Goal: Information Seeking & Learning: Learn about a topic

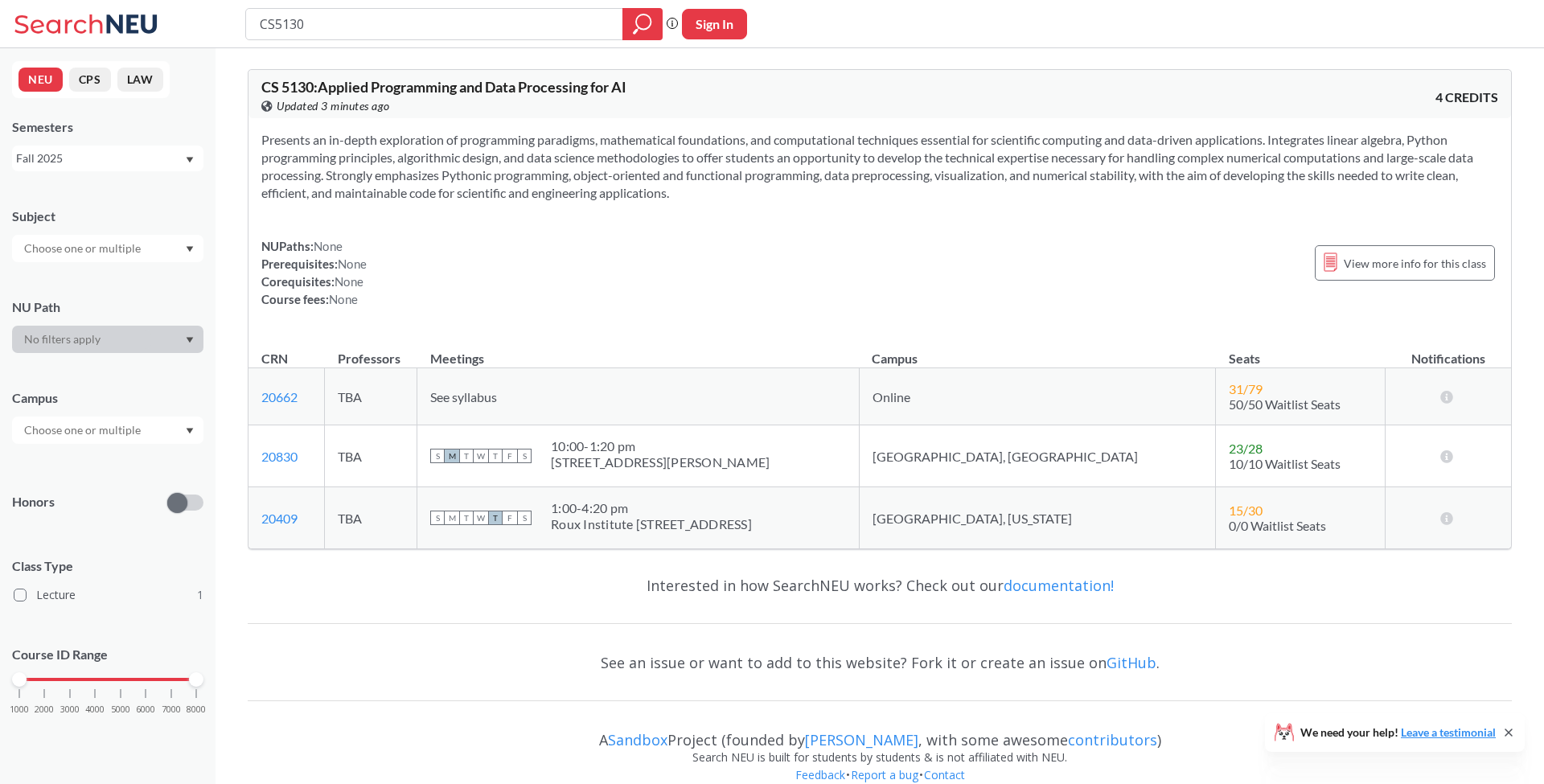
click at [533, 165] on section "Presents an in-depth exploration of programming paradigms, mathematical foundat…" at bounding box center [879, 165] width 1237 height 71
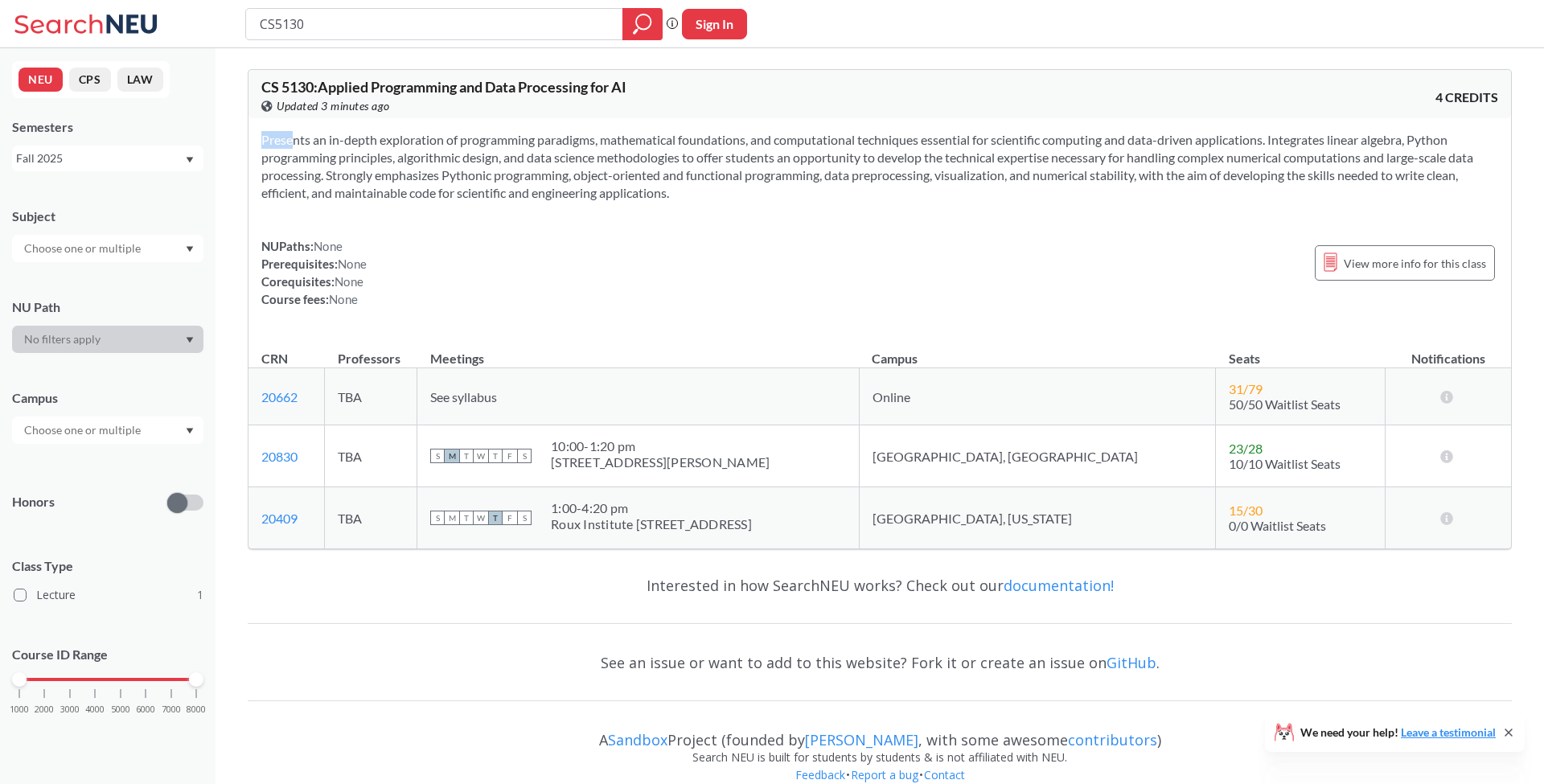
click at [533, 165] on section "Presents an in-depth exploration of programming paradigms, mathematical foundat…" at bounding box center [879, 165] width 1237 height 71
click at [525, 154] on section "Presents an in-depth exploration of programming paradigms, mathematical foundat…" at bounding box center [879, 165] width 1237 height 71
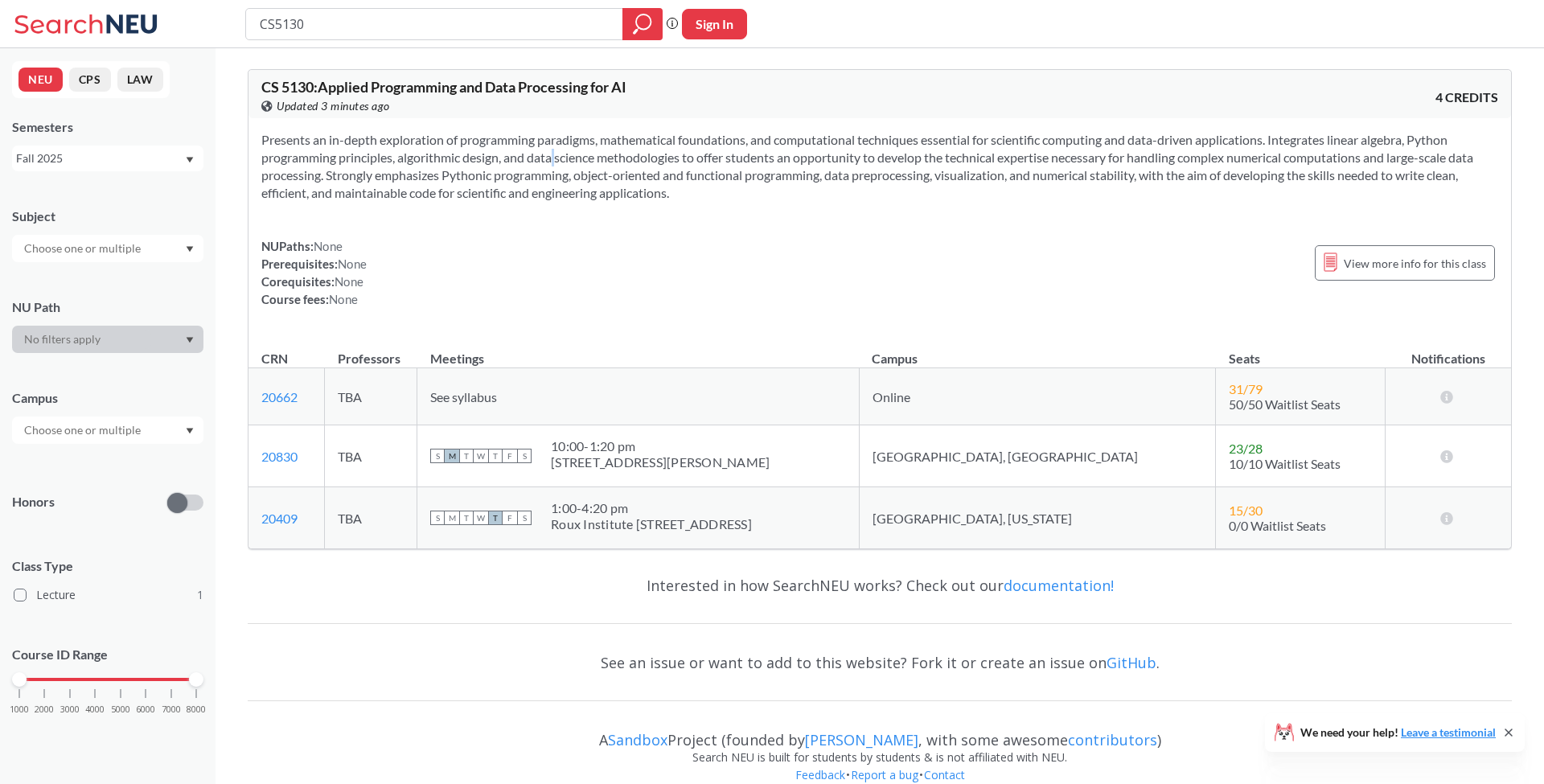
click at [525, 154] on section "Presents an in-depth exploration of programming paradigms, mathematical foundat…" at bounding box center [879, 165] width 1237 height 71
click at [480, 168] on section "Presents an in-depth exploration of programming paradigms, mathematical foundat…" at bounding box center [879, 165] width 1237 height 71
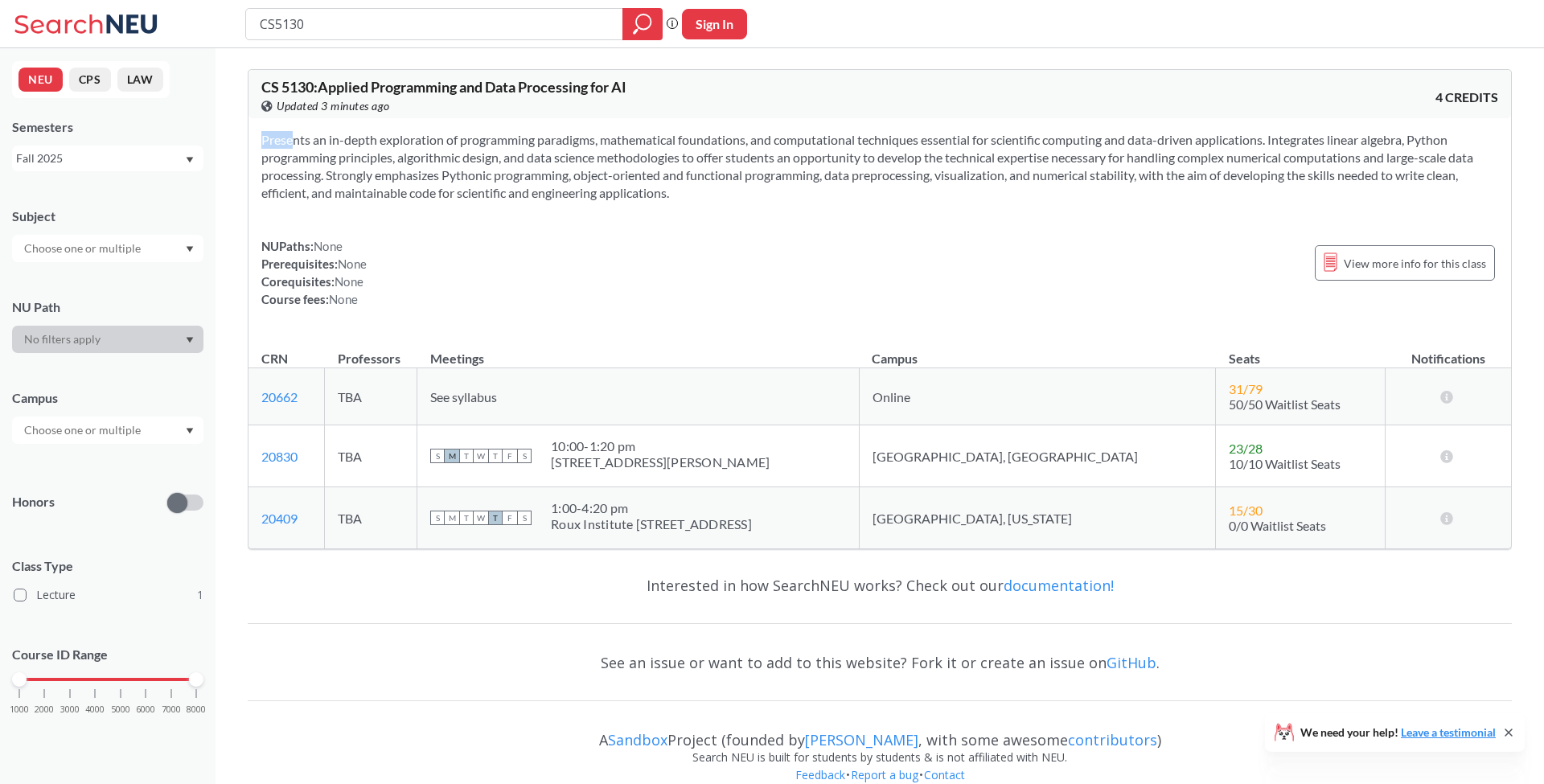
click at [465, 159] on section "Presents an in-depth exploration of programming paradigms, mathematical foundat…" at bounding box center [879, 165] width 1237 height 71
click at [571, 166] on section "Presents an in-depth exploration of programming paradigms, mathematical foundat…" at bounding box center [879, 165] width 1237 height 71
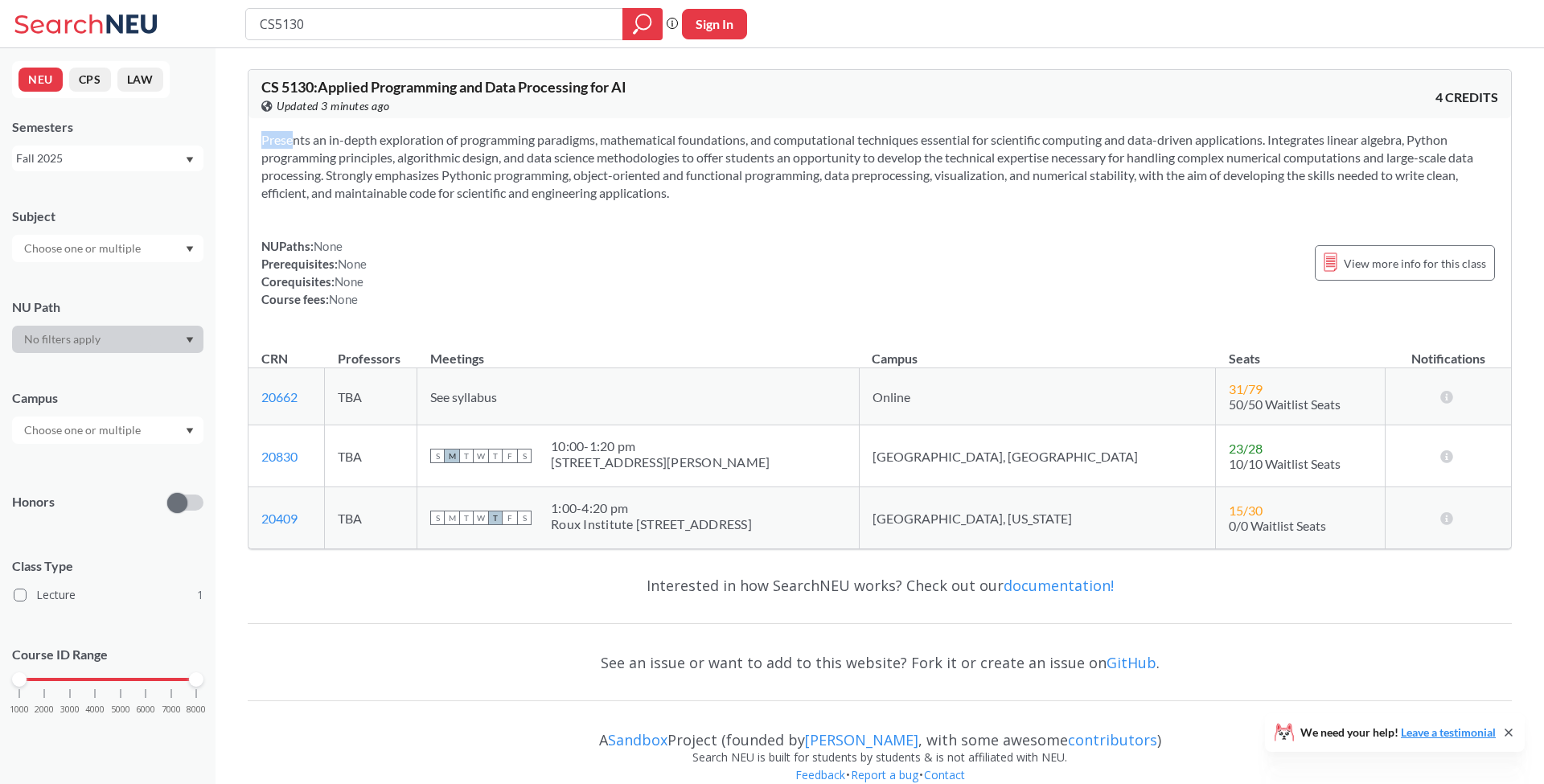
click at [571, 166] on section "Presents an in-depth exploration of programming paradigms, mathematical foundat…" at bounding box center [879, 165] width 1237 height 71
click at [592, 154] on section "Presents an in-depth exploration of programming paradigms, mathematical foundat…" at bounding box center [879, 165] width 1237 height 71
click at [710, 139] on section "Presents an in-depth exploration of programming paradigms, mathematical foundat…" at bounding box center [879, 165] width 1237 height 71
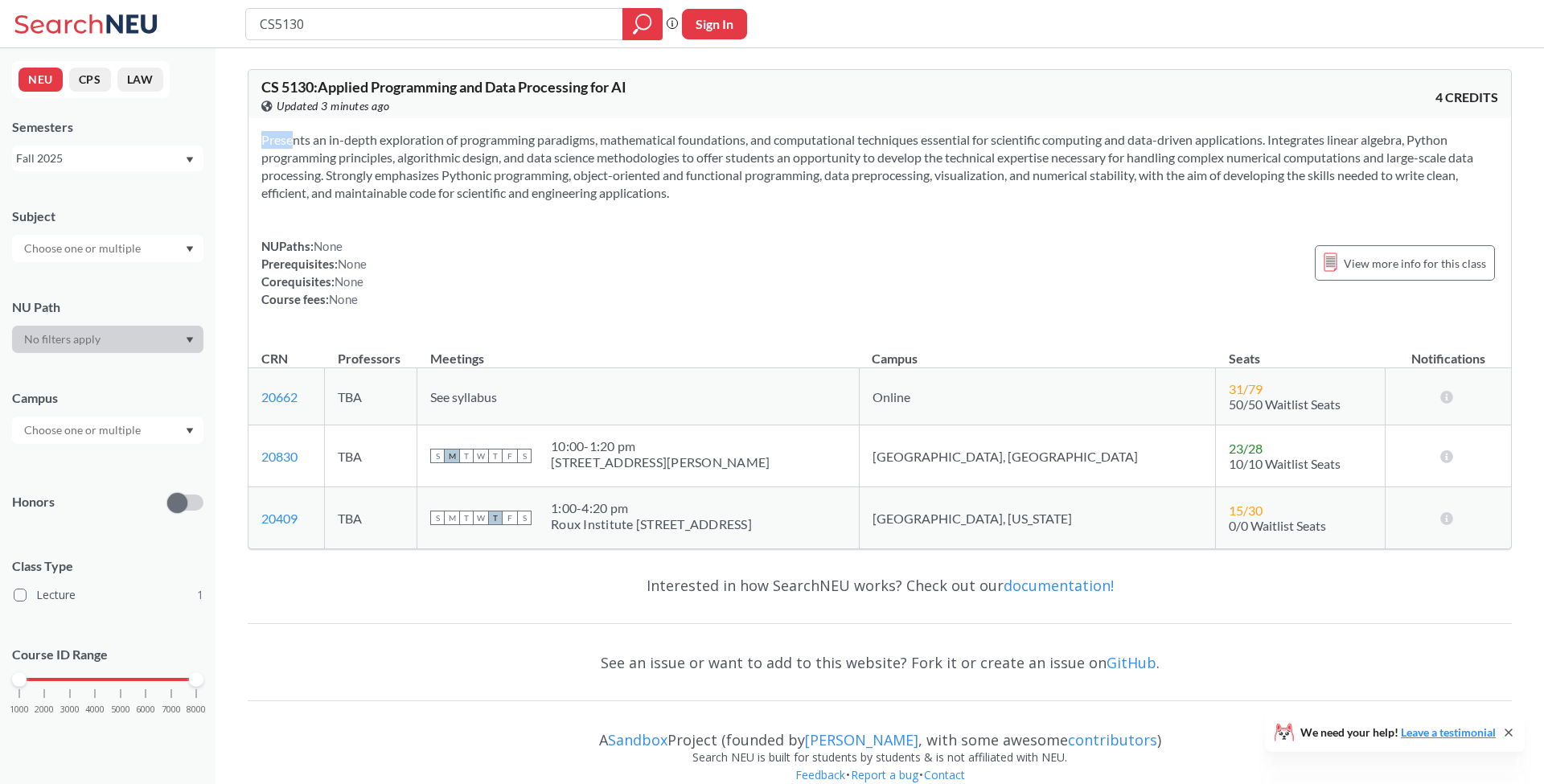
click at [604, 172] on section "Presents an in-depth exploration of programming paradigms, mathematical foundat…" at bounding box center [879, 165] width 1237 height 71
click at [566, 182] on section "Presents an in-depth exploration of programming paradigms, mathematical foundat…" at bounding box center [879, 165] width 1237 height 71
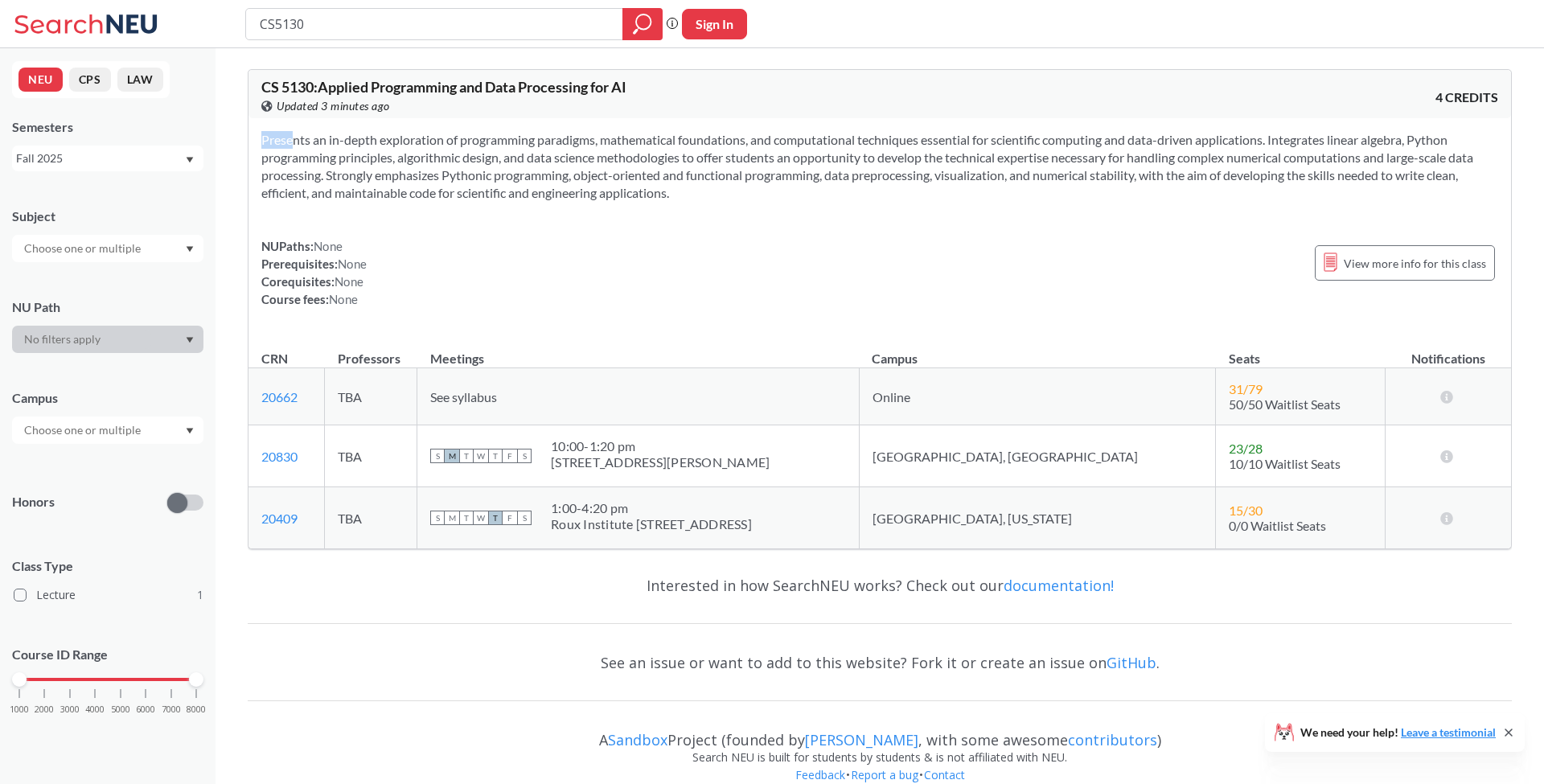
click at [516, 178] on section "Presents an in-depth exploration of programming paradigms, mathematical foundat…" at bounding box center [879, 165] width 1237 height 71
click at [552, 171] on section "Presents an in-depth exploration of programming paradigms, mathematical foundat…" at bounding box center [879, 165] width 1237 height 71
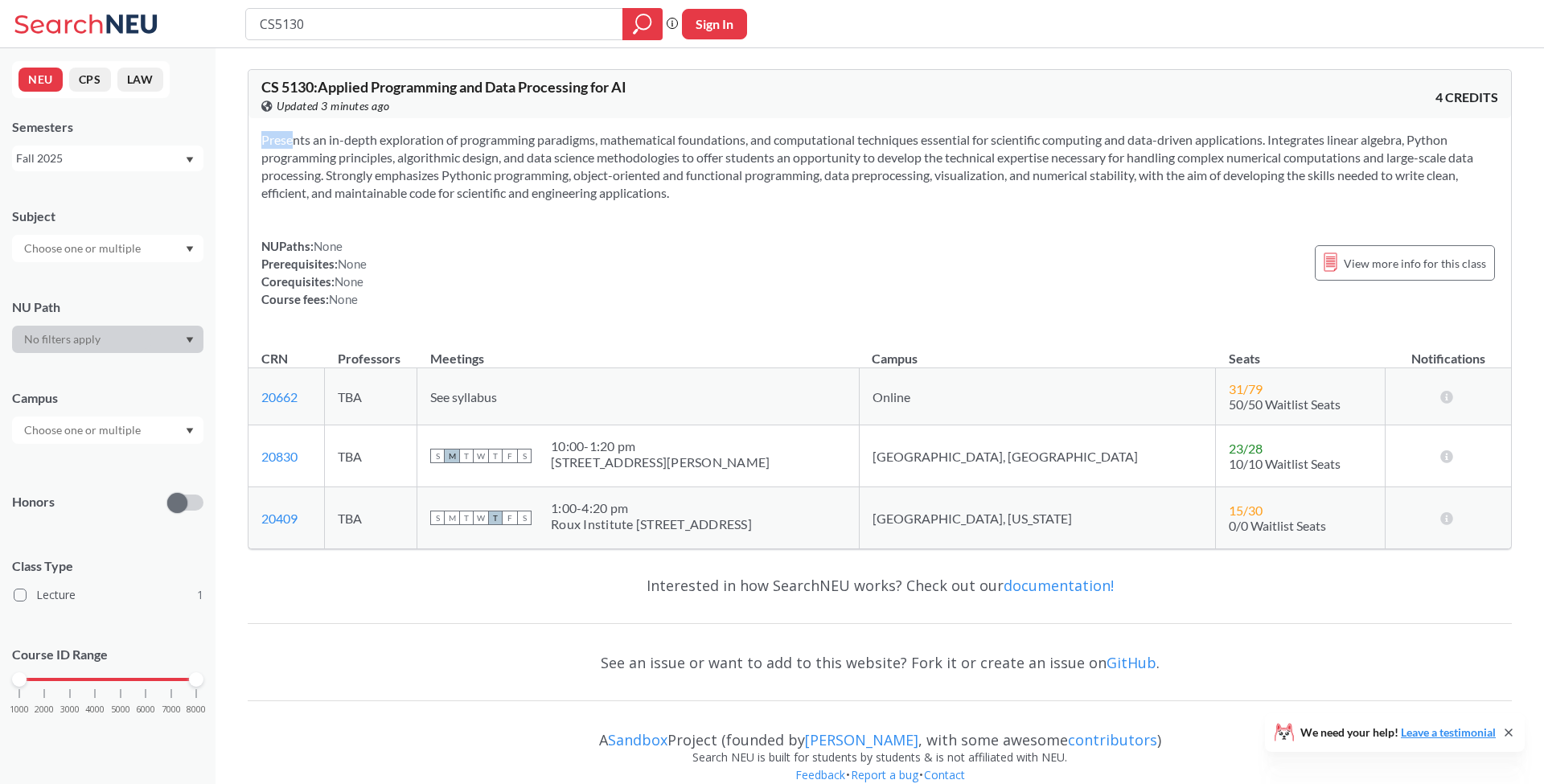
click at [552, 171] on section "Presents an in-depth exploration of programming paradigms, mathematical foundat…" at bounding box center [879, 165] width 1237 height 71
click at [647, 187] on section "Presents an in-depth exploration of programming paradigms, mathematical foundat…" at bounding box center [879, 165] width 1237 height 71
click at [673, 169] on section "Presents an in-depth exploration of programming paradigms, mathematical foundat…" at bounding box center [879, 165] width 1237 height 71
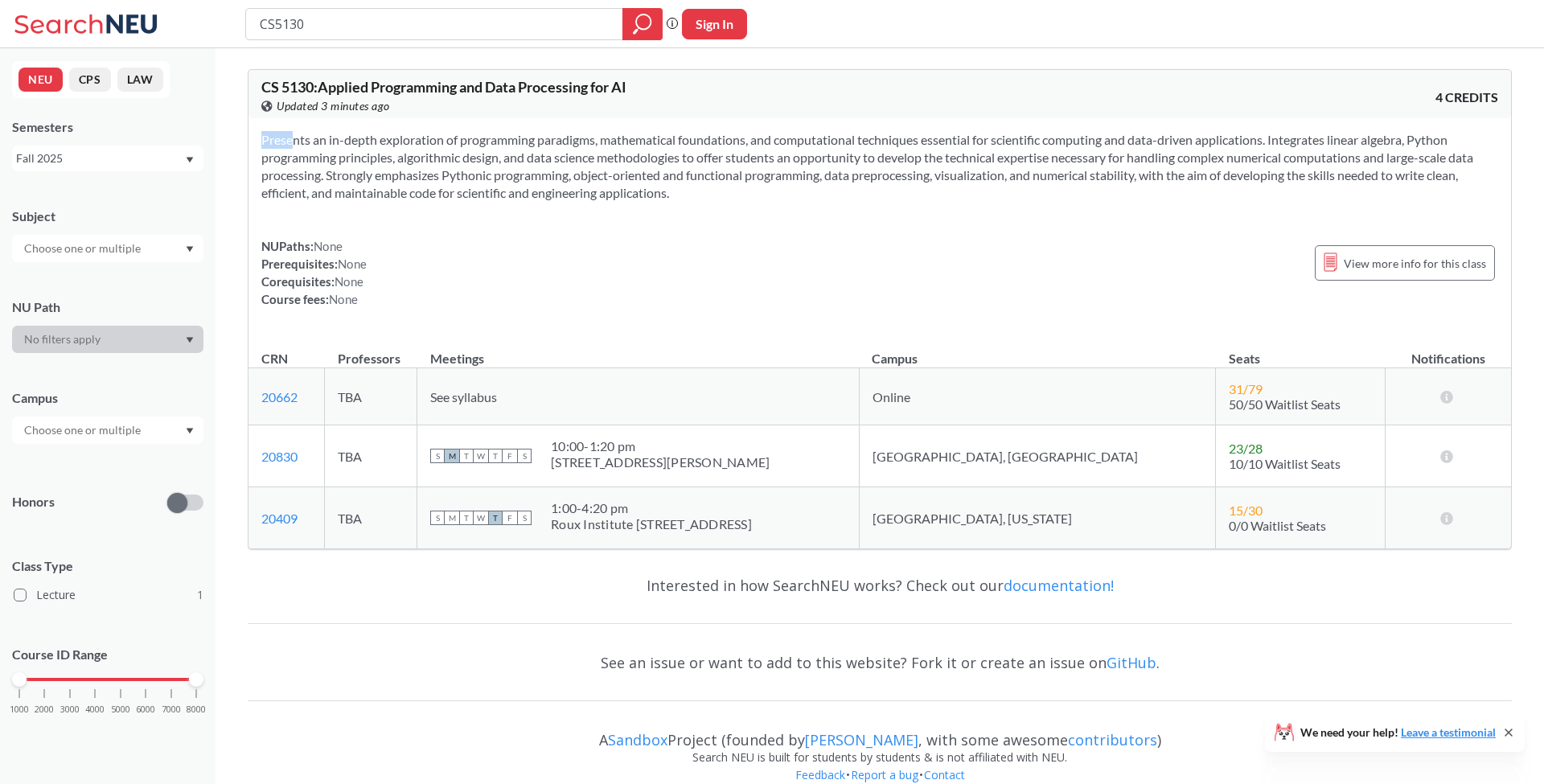
click at [673, 169] on section "Presents an in-depth exploration of programming paradigms, mathematical foundat…" at bounding box center [879, 165] width 1237 height 71
click at [512, 189] on section "Presents an in-depth exploration of programming paradigms, mathematical foundat…" at bounding box center [879, 165] width 1237 height 71
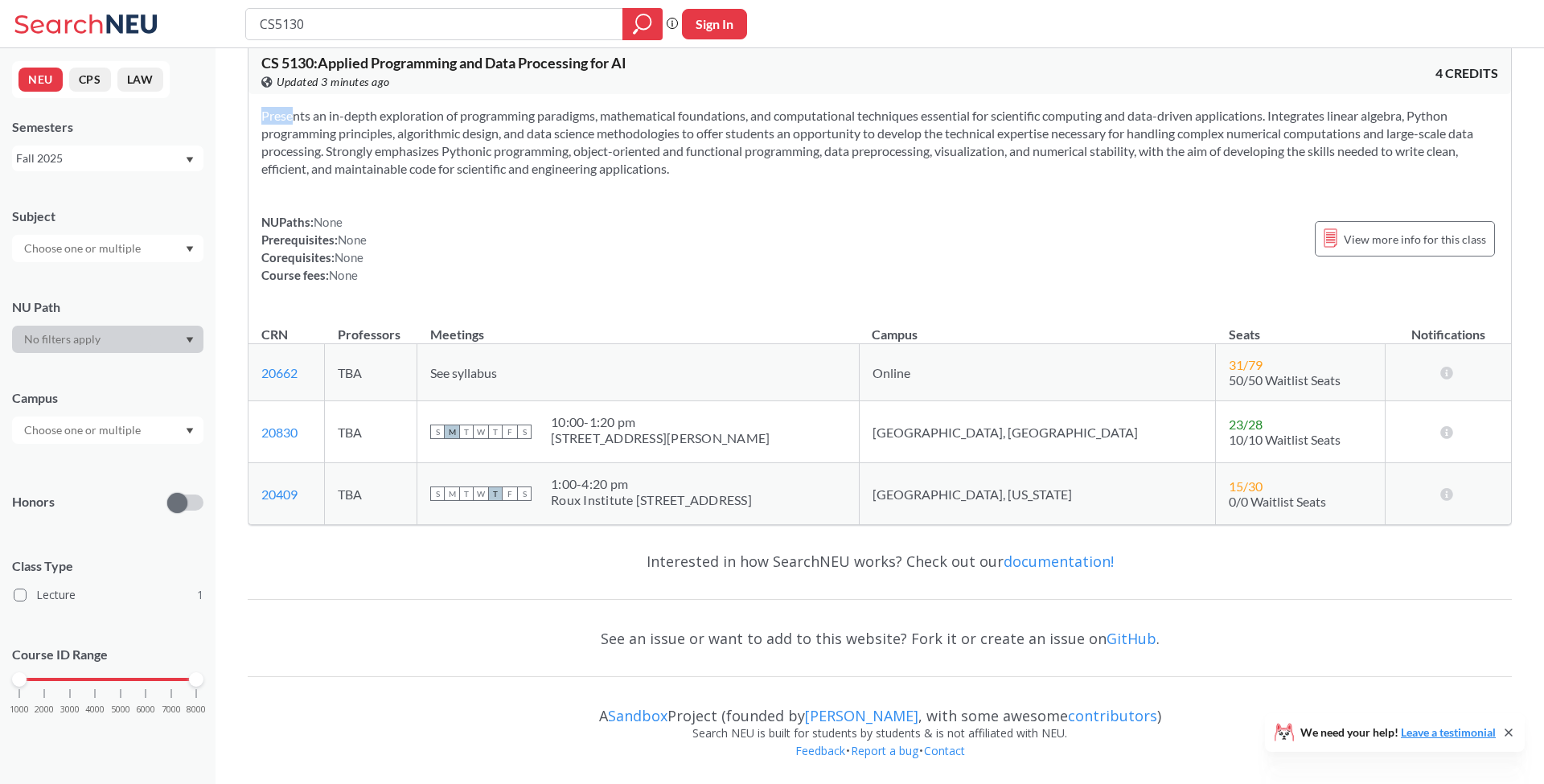
scroll to position [24, 0]
click at [497, 375] on span "See syllabus" at bounding box center [463, 372] width 67 height 15
click at [497, 371] on span "See syllabus" at bounding box center [463, 372] width 67 height 15
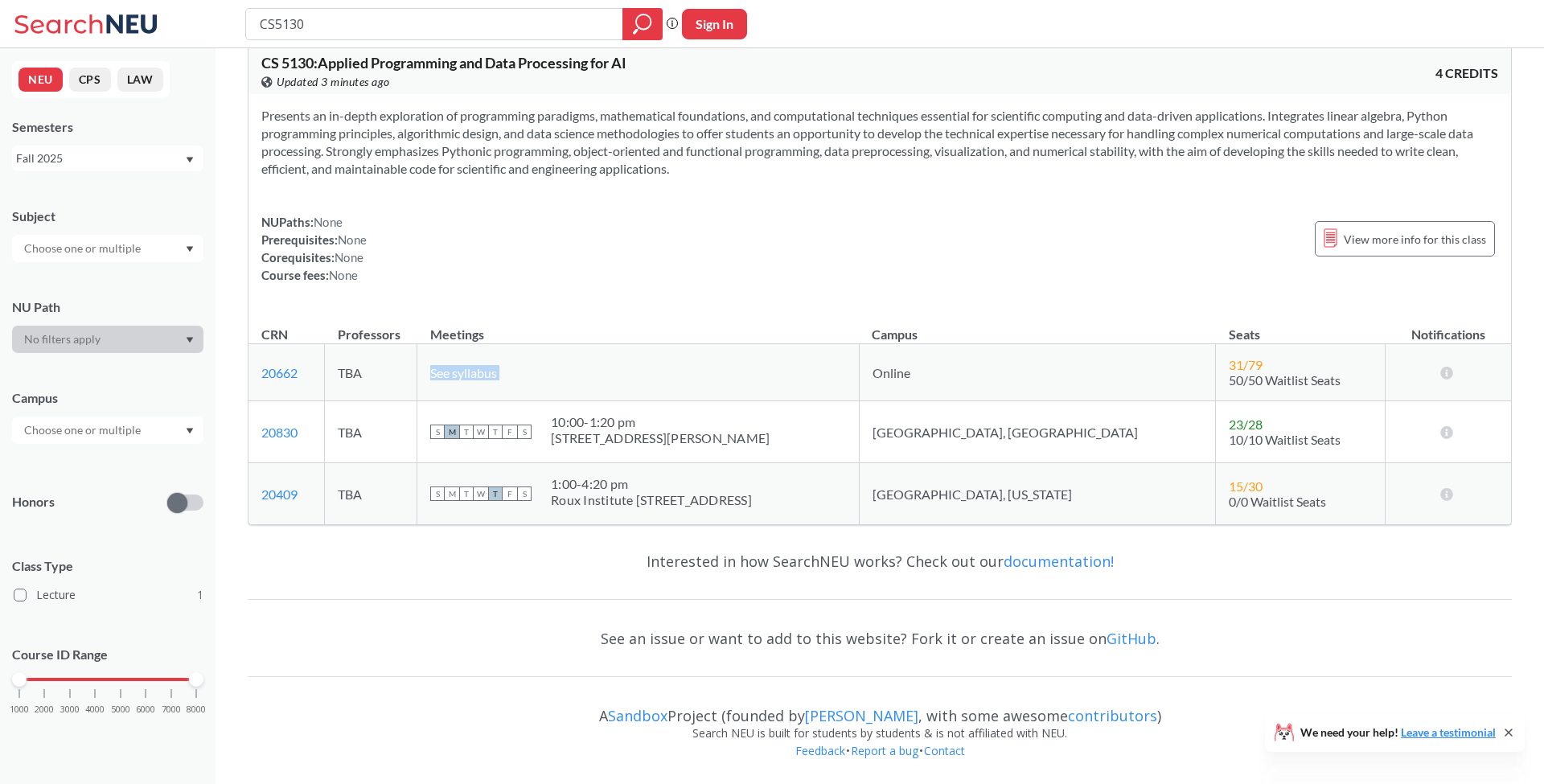
click at [497, 365] on span "See syllabus" at bounding box center [463, 372] width 67 height 15
